Goal: Information Seeking & Learning: Learn about a topic

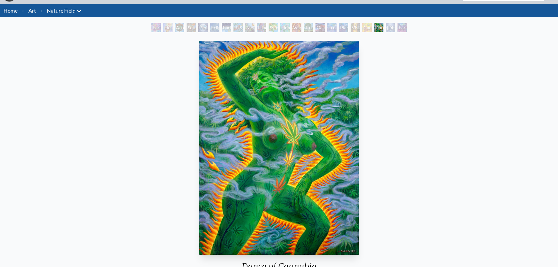
scroll to position [29, 0]
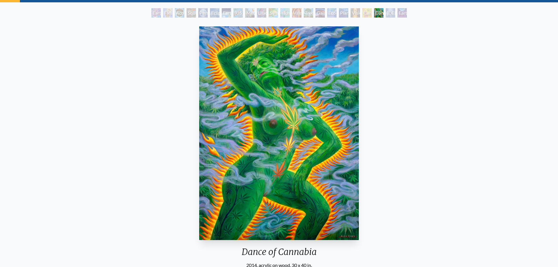
click at [360, 11] on div "Vision Tree" at bounding box center [355, 12] width 9 height 9
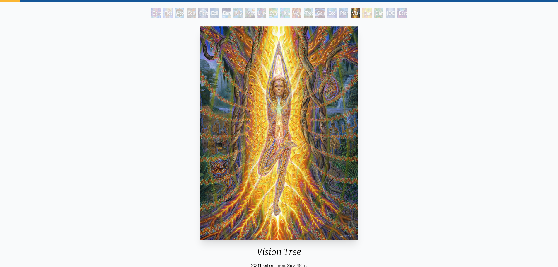
click at [334, 10] on div "Eco-Atlas" at bounding box center [331, 12] width 9 height 9
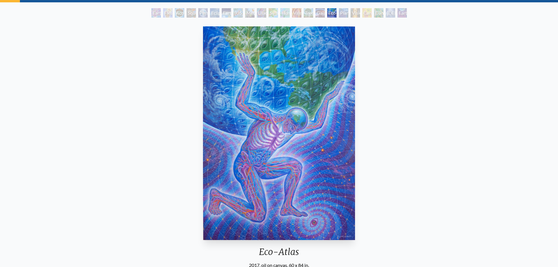
click at [319, 13] on div "Gaia" at bounding box center [320, 12] width 9 height 9
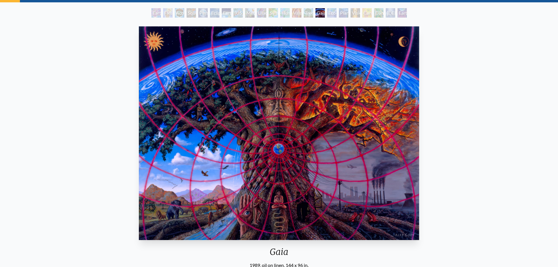
click at [313, 11] on div "Tree & Person" at bounding box center [308, 12] width 9 height 9
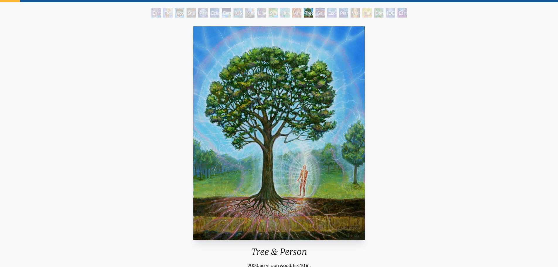
click at [287, 11] on div "Humming Bird" at bounding box center [285, 12] width 9 height 9
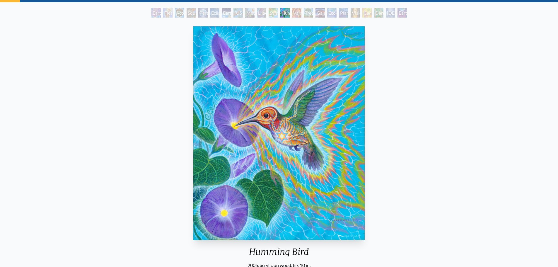
click at [273, 14] on div "Symbiosis: Gall Wasp & Oak Tree" at bounding box center [273, 12] width 9 height 9
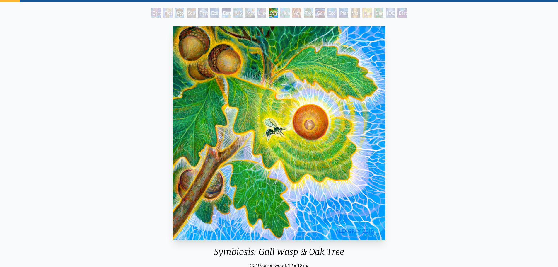
click at [236, 12] on div "[US_STATE] Song" at bounding box center [238, 12] width 9 height 9
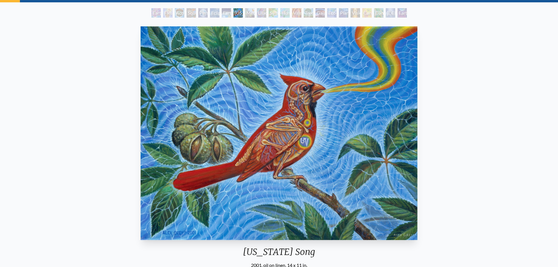
click at [222, 12] on div "Earth Energies" at bounding box center [226, 12] width 9 height 9
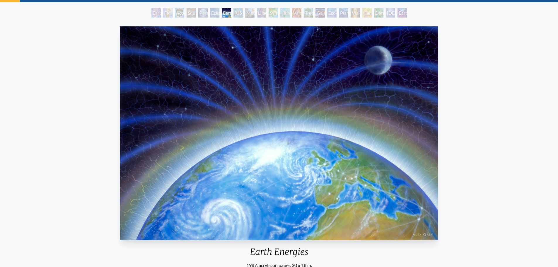
click at [205, 11] on div "Person Planet" at bounding box center [202, 12] width 9 height 9
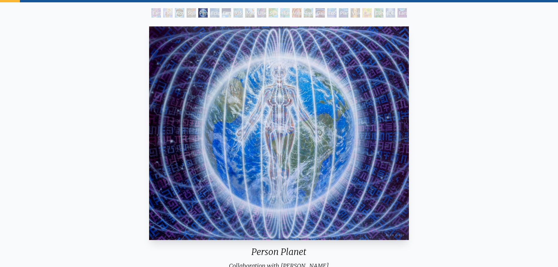
click at [187, 11] on div "Squirrel" at bounding box center [191, 12] width 9 height 9
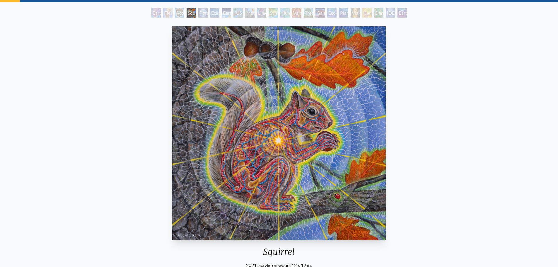
click at [176, 14] on div "Acorn Dream" at bounding box center [179, 12] width 9 height 9
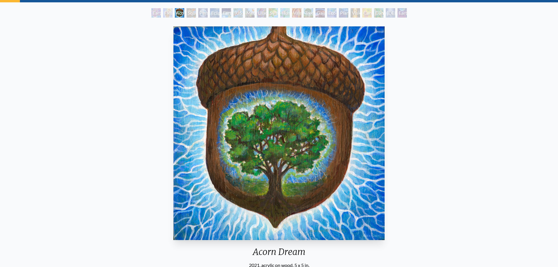
click at [157, 12] on div "Earth Witness" at bounding box center [156, 12] width 9 height 9
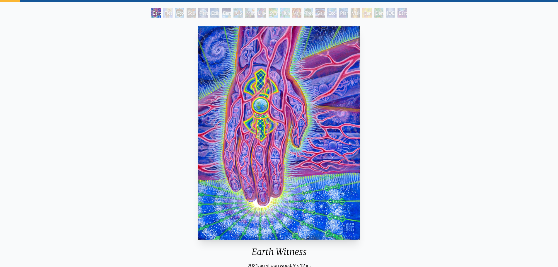
scroll to position [146, 0]
